Goal: Task Accomplishment & Management: Complete application form

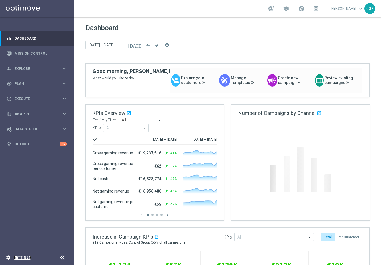
click at [28, 256] on link "Settings" at bounding box center [22, 257] width 17 height 3
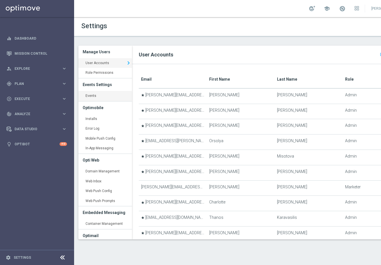
click at [89, 99] on link "Events keyboard_arrow_right" at bounding box center [105, 96] width 54 height 10
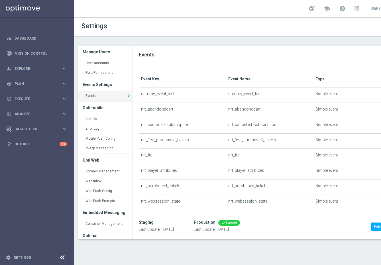
scroll to position [0, 41]
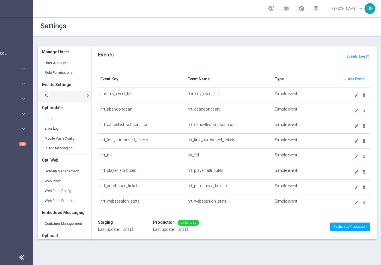
click at [353, 79] on b "Add Event" at bounding box center [356, 79] width 17 height 4
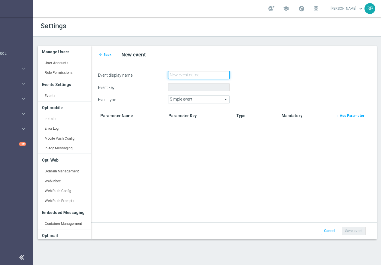
click at [180, 73] on input "Event display name" at bounding box center [199, 75] width 62 height 8
click at [195, 76] on input "oobt_deposit_success" at bounding box center [199, 75] width 62 height 8
paste input "ootb_deposit_success"
paste input "tb_deposit_"
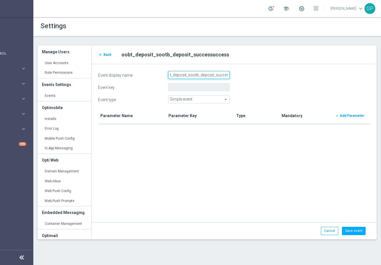
type input "ootb_deposit_success"
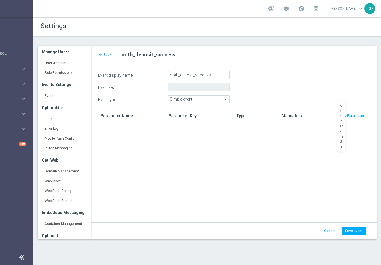
click at [343, 116] on b "Add Parameter" at bounding box center [352, 116] width 25 height 4
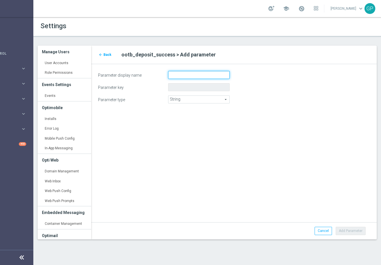
click at [193, 75] on input "Parameter display name" at bounding box center [199, 75] width 62 height 8
paste input "deposit_timestamp"
type input "deposit_timestamp"
click at [347, 228] on button "Add Parameter" at bounding box center [351, 231] width 30 height 8
type input "deposit_timestamp"
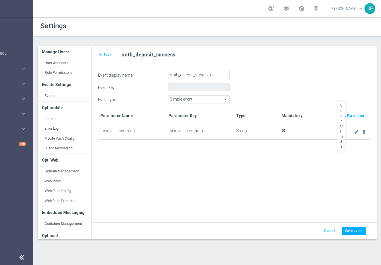
click at [350, 116] on b "Add Parameter" at bounding box center [352, 116] width 25 height 4
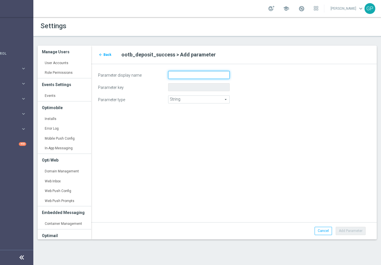
click at [186, 74] on input "Parameter display name" at bounding box center [199, 75] width 62 height 8
paste input "deposit_amount"
type input "deposit_amount"
click at [347, 233] on button "Add Parameter" at bounding box center [351, 231] width 30 height 8
type input "deposit_amount"
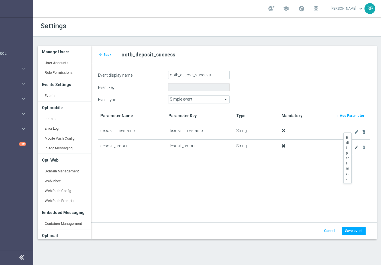
click at [357, 148] on icon "create" at bounding box center [356, 147] width 5 height 5
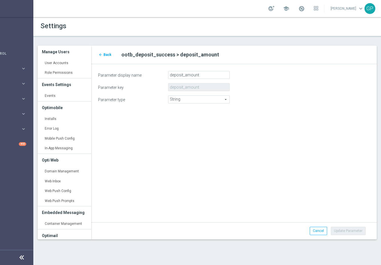
click at [197, 101] on span "String" at bounding box center [198, 99] width 61 height 7
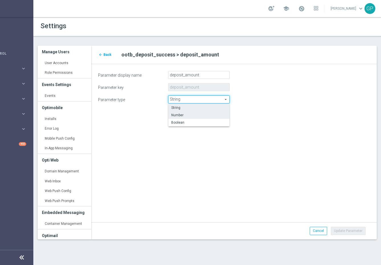
click at [192, 114] on span "Number" at bounding box center [198, 115] width 55 height 5
type input "Number"
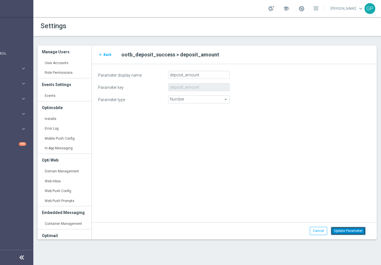
click at [337, 230] on button "Update Parameter" at bounding box center [348, 231] width 35 height 8
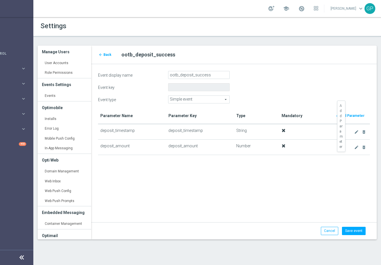
click at [351, 116] on b "Add Parameter" at bounding box center [352, 116] width 25 height 4
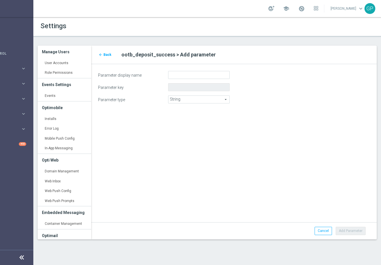
drag, startPoint x: 181, startPoint y: 70, endPoint x: 181, endPoint y: 75, distance: 4.3
click at [181, 75] on div "Parameter display name Parameter key Parameter type String String arrow_drop_do…" at bounding box center [233, 89] width 285 height 50
click at [197, 75] on input "Parameter display name" at bounding box center [199, 75] width 62 height 8
paste input "currency"
type input "currency"
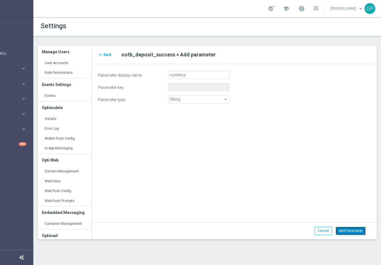
click at [342, 228] on button "Add Parameter" at bounding box center [351, 231] width 30 height 8
type input "currency"
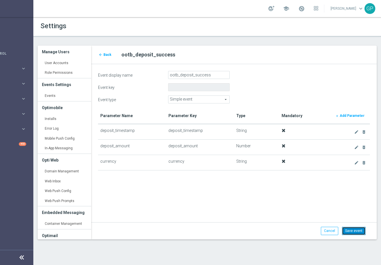
click at [352, 229] on button "Save event" at bounding box center [354, 231] width 24 height 8
type input "ootb_deposit_success"
click at [260, 191] on form "Event display name ootb_deposit_success Event key ootb_deposit_success Event ty…" at bounding box center [234, 149] width 272 height 157
click at [99, 53] on icon "arrow_back" at bounding box center [101, 55] width 4 height 4
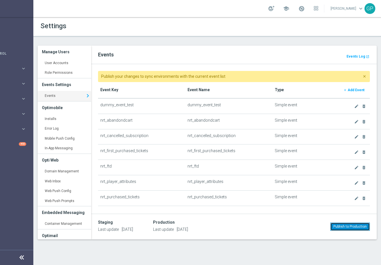
click at [340, 224] on button "Publish to Production" at bounding box center [350, 226] width 40 height 8
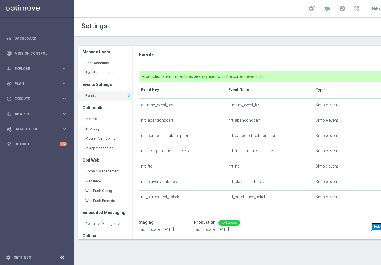
scroll to position [0, 41]
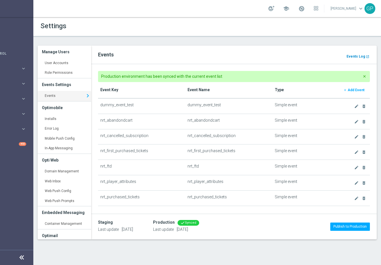
click at [358, 55] on b "Events Log" at bounding box center [355, 56] width 19 height 4
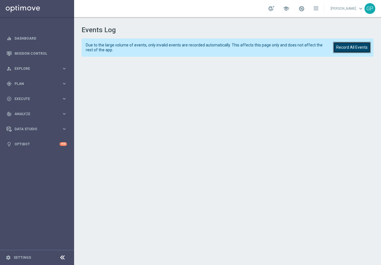
click at [357, 47] on button "Record All Events" at bounding box center [352, 47] width 38 height 11
